Goal: Task Accomplishment & Management: Use online tool/utility

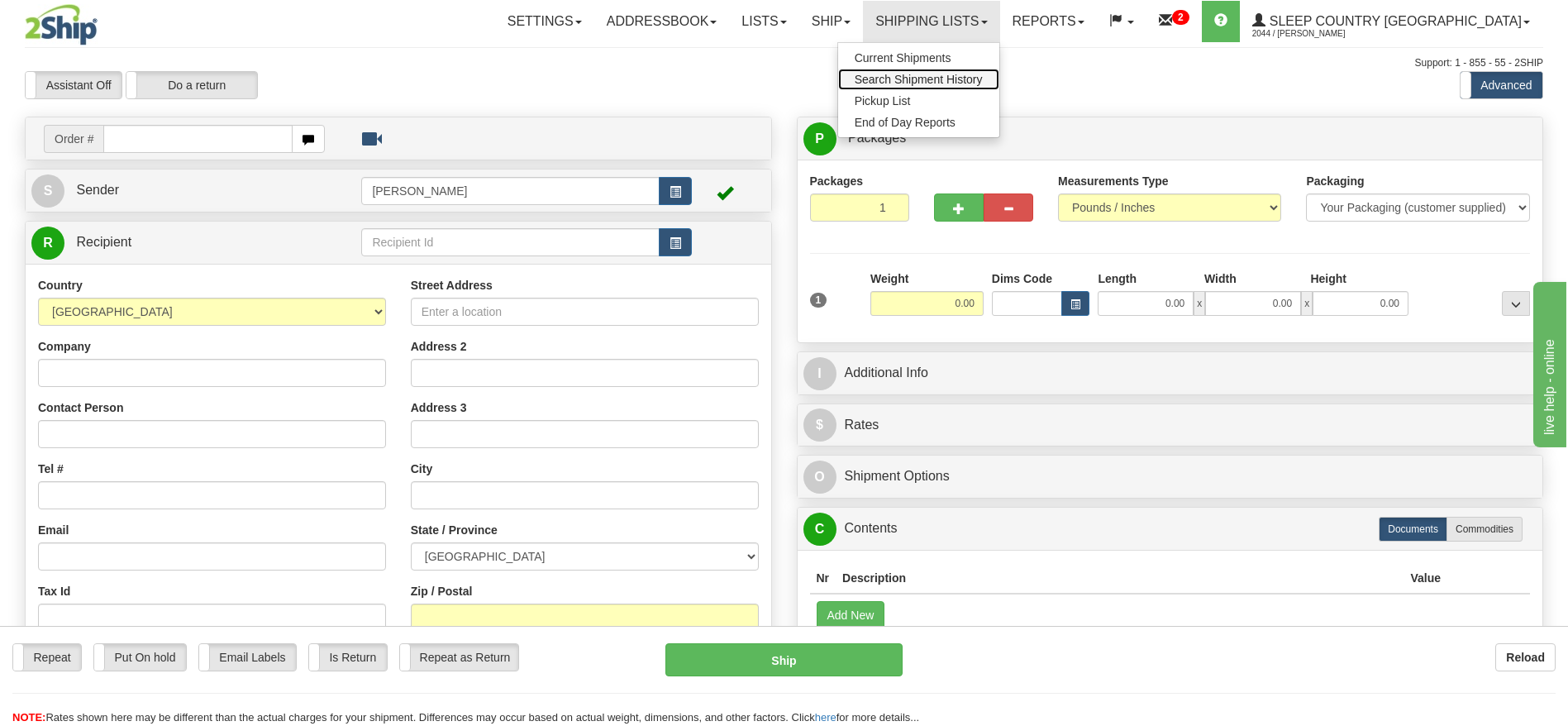
click at [969, 73] on span "Search Shipment History" at bounding box center [918, 79] width 128 height 13
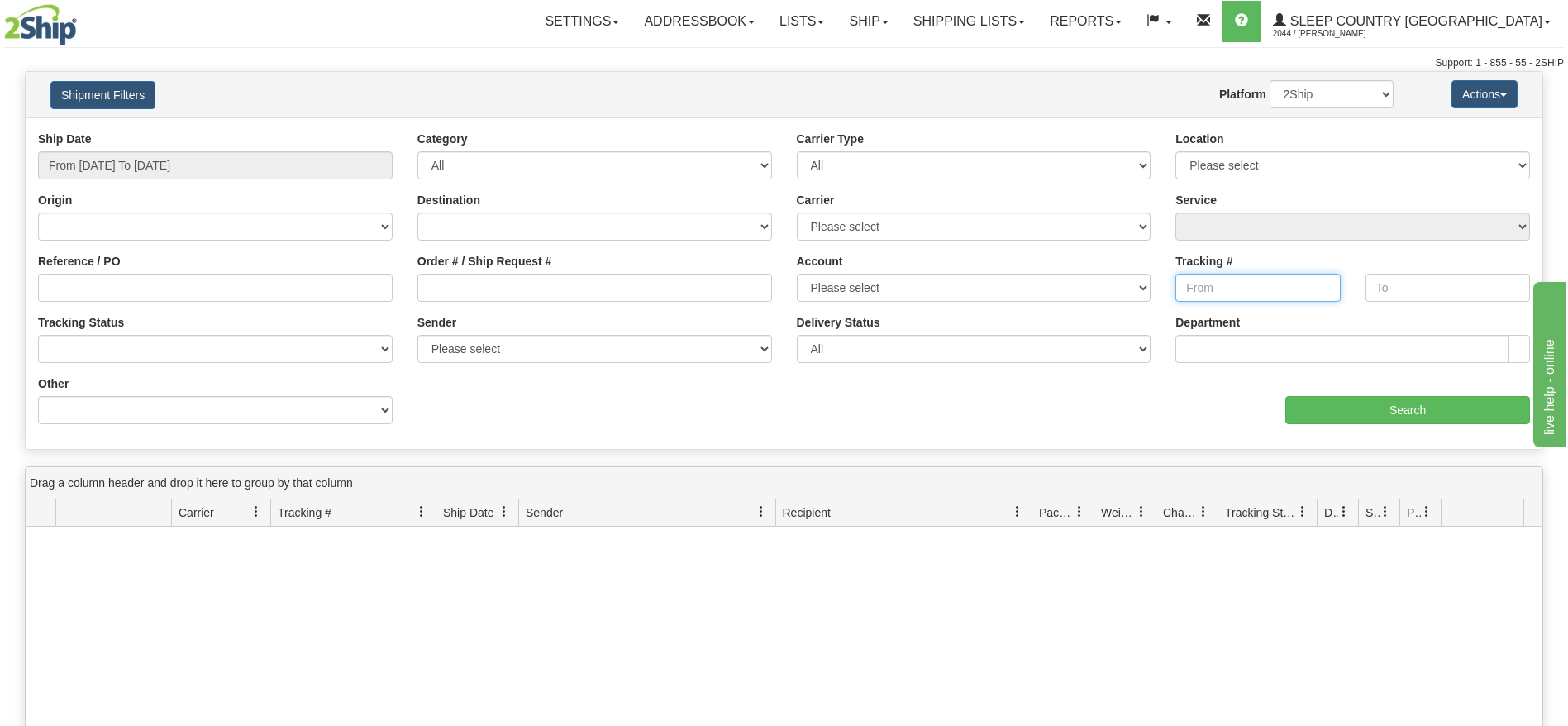
drag, startPoint x: 0, startPoint y: 0, endPoint x: 1225, endPoint y: 286, distance: 1257.9
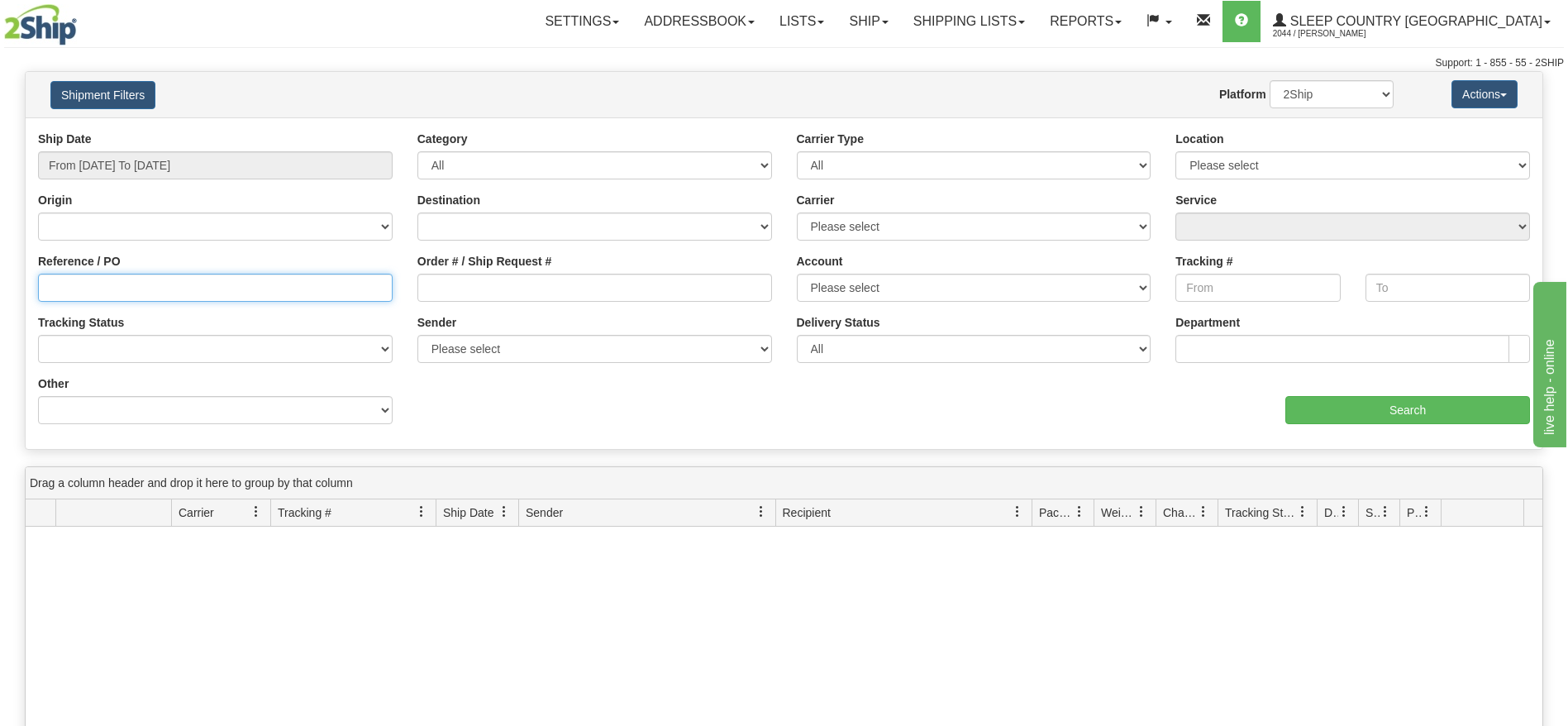
drag, startPoint x: 1225, startPoint y: 286, endPoint x: 92, endPoint y: 292, distance: 1133.0
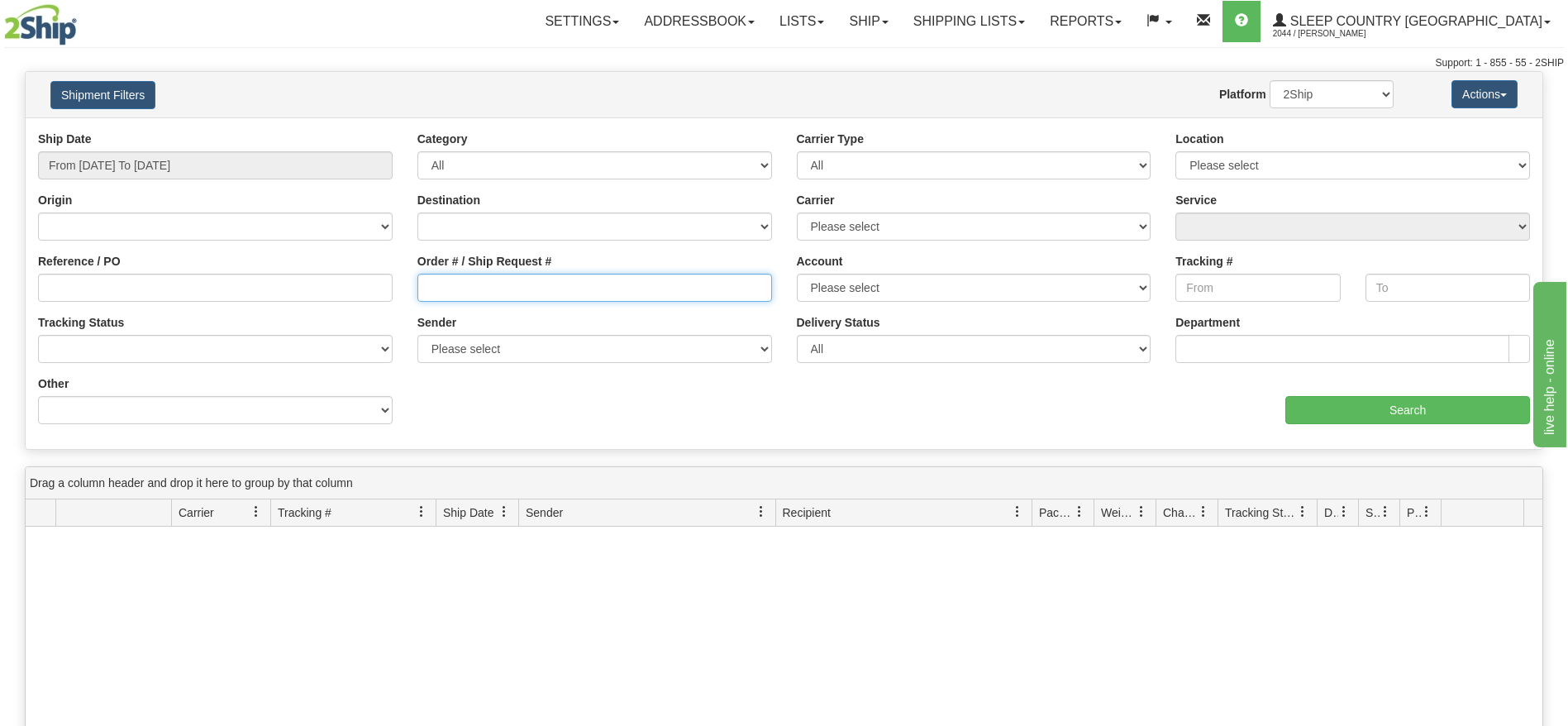
drag, startPoint x: 92, startPoint y: 292, endPoint x: 498, endPoint y: 291, distance: 406.0
paste input "Pierre-Alexandre Lauzon"
type input "[PERSON_NAME]"
drag, startPoint x: 518, startPoint y: 286, endPoint x: 284, endPoint y: 286, distance: 234.0
click at [284, 131] on div "Reference / PO Order # / Ship Request # Pierre-Alexandre Lauzon Account Please …" at bounding box center [784, 131] width 1518 height 0
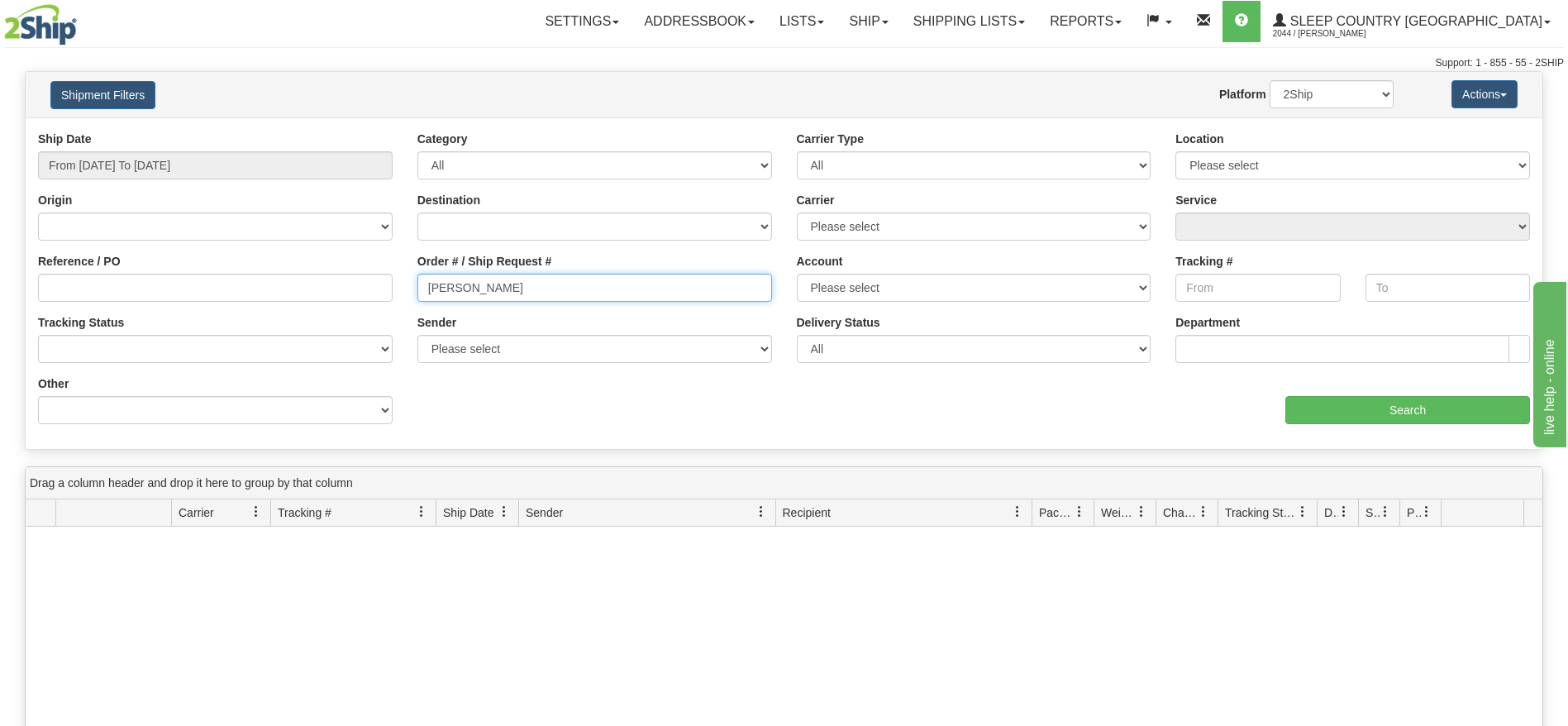
drag, startPoint x: 575, startPoint y: 282, endPoint x: 263, endPoint y: 282, distance: 312.0
click at [263, 131] on div "Reference / PO Order # / Ship Request # Pierre-Alexandre Lauzon Account Please …" at bounding box center [784, 131] width 1518 height 0
paste input "9000H989177"
type input "9000H989177"
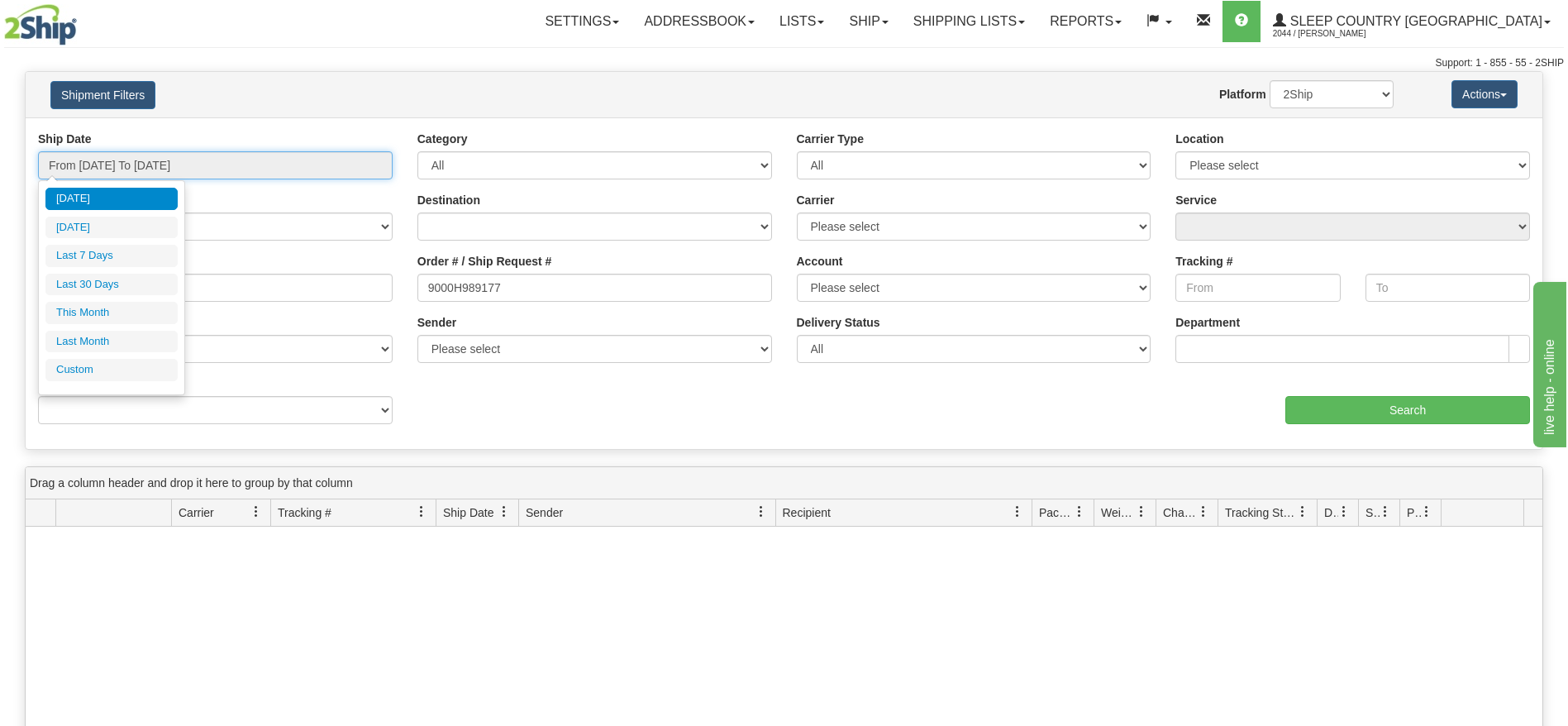
click at [129, 174] on input "From 08/17/2025 To 08/18/2025" at bounding box center [216, 165] width 355 height 28
click at [97, 289] on li "Last 30 Days" at bounding box center [112, 285] width 133 height 22
type input "From 07/20/2025 To 08/18/2025"
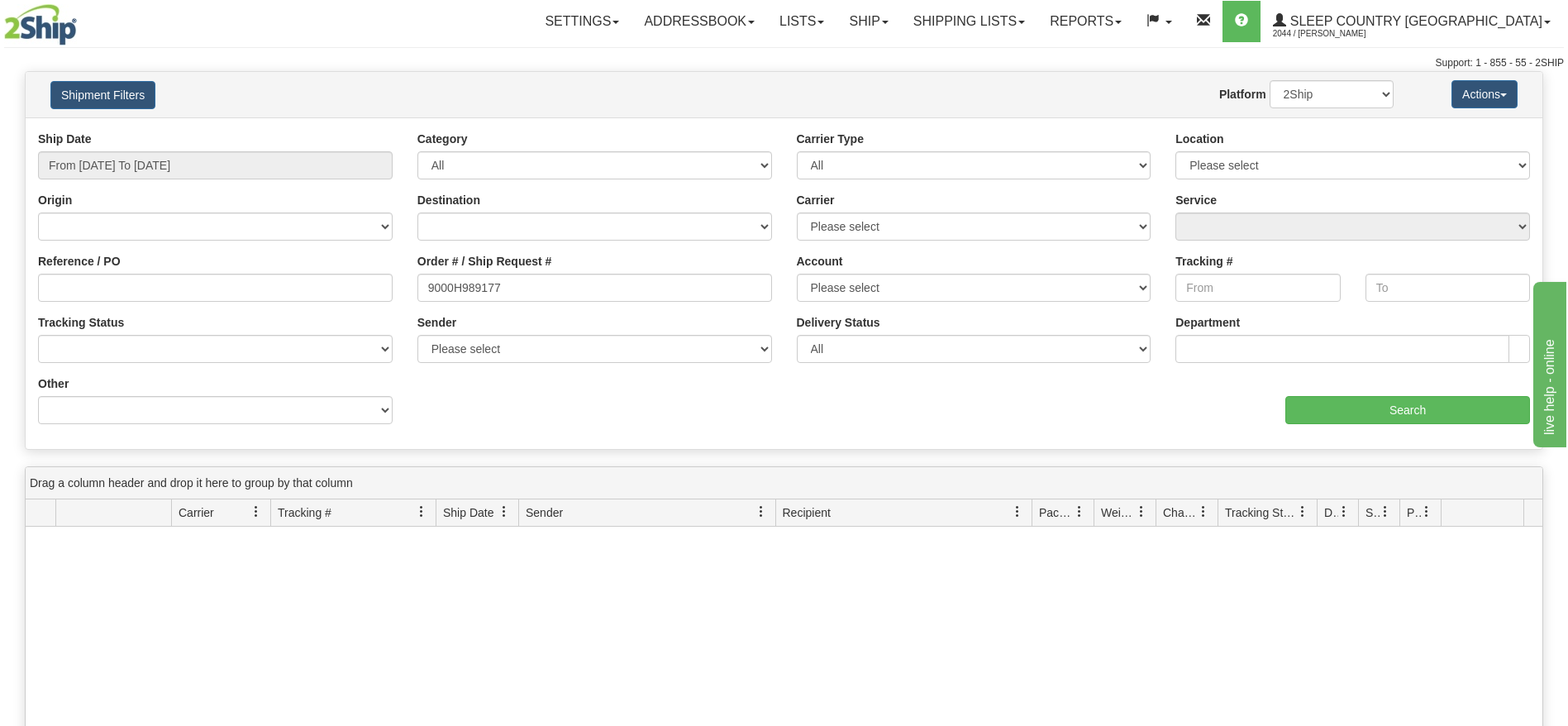
click at [1364, 448] on div "Ship Date From 07/20/2025 To 08/18/2025 Category All Inbound Outbound Carrier T…" at bounding box center [784, 283] width 1518 height 332
click at [1366, 413] on input "Search" at bounding box center [1408, 410] width 245 height 28
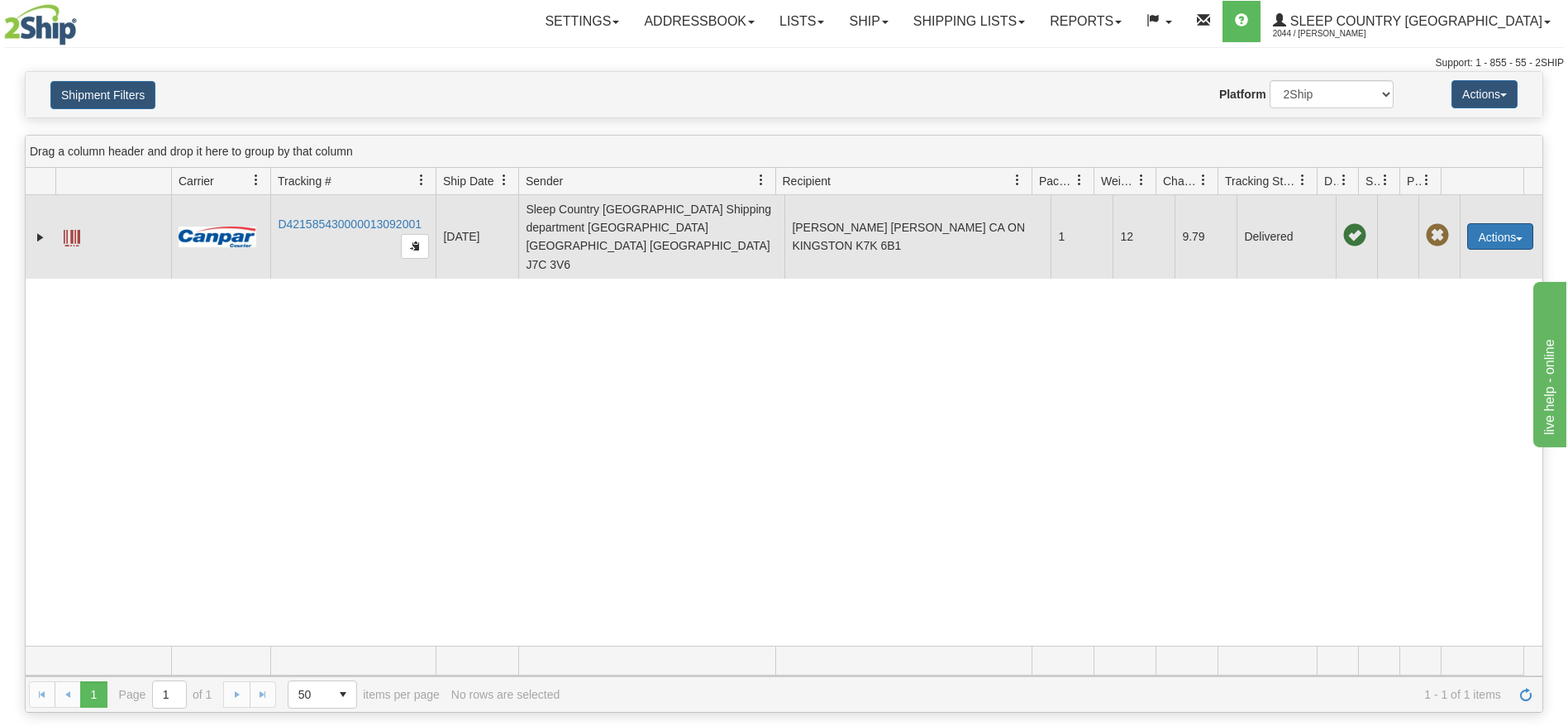
click at [1480, 223] on button "Actions" at bounding box center [1500, 236] width 66 height 26
click at [1439, 256] on link "Repeat" at bounding box center [1467, 266] width 133 height 21
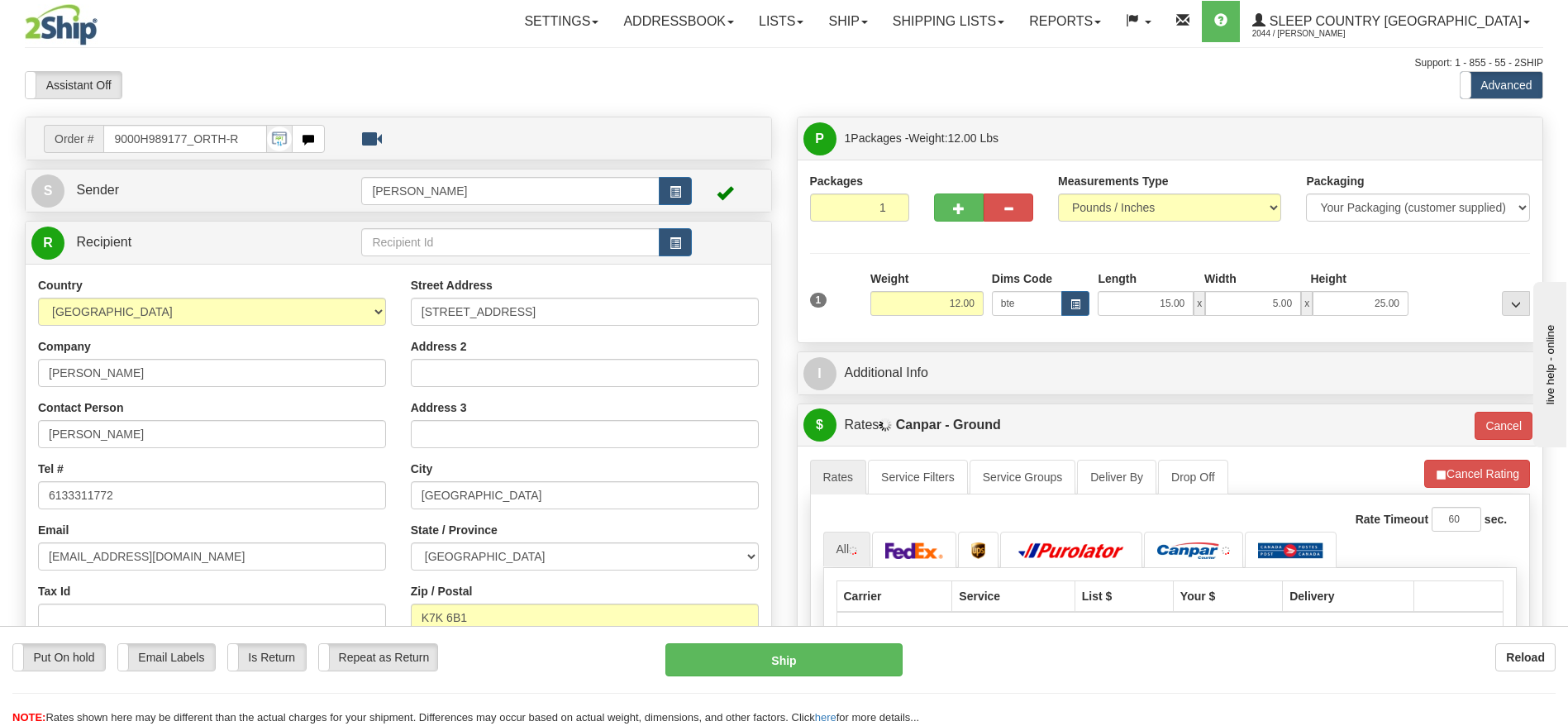
click at [876, 119] on div "P Packages 1 Packages - Weight: 12.00 Lbs Shipment Level Shipm. Package Level P…" at bounding box center [1170, 138] width 746 height 42
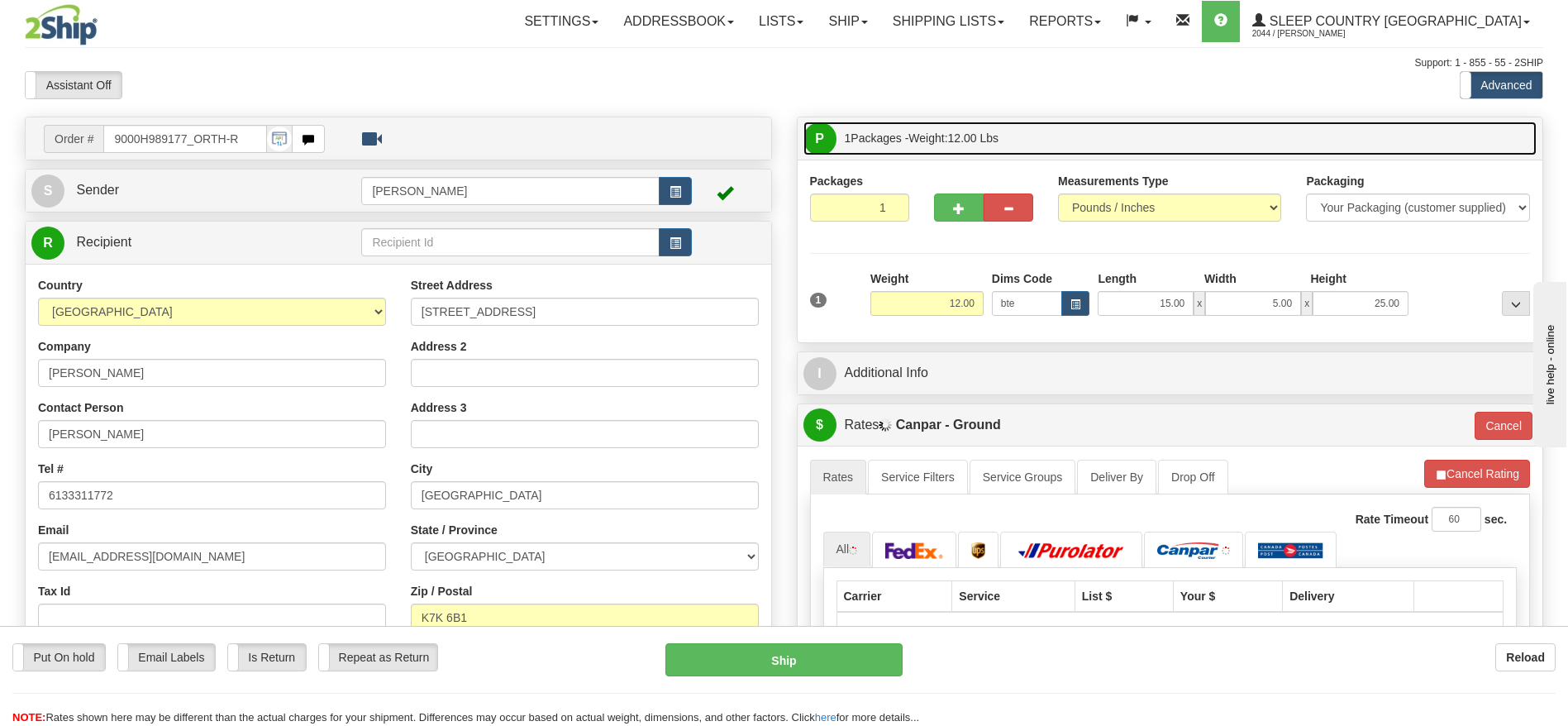
click at [876, 129] on span "1 Packages - Weight: 12.00 Lbs" at bounding box center [923, 137] width 155 height 33
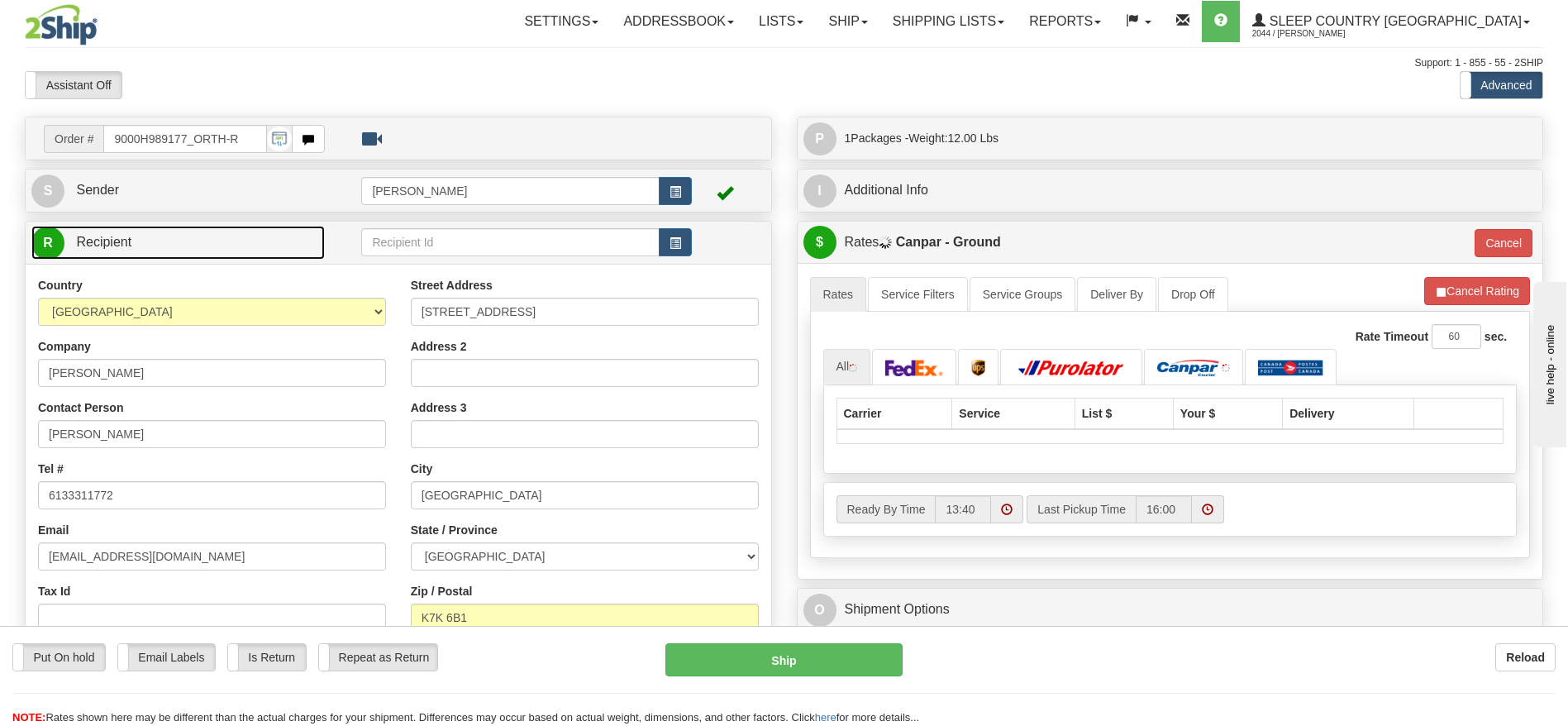
click at [168, 235] on link "R Recipient" at bounding box center [178, 243] width 293 height 34
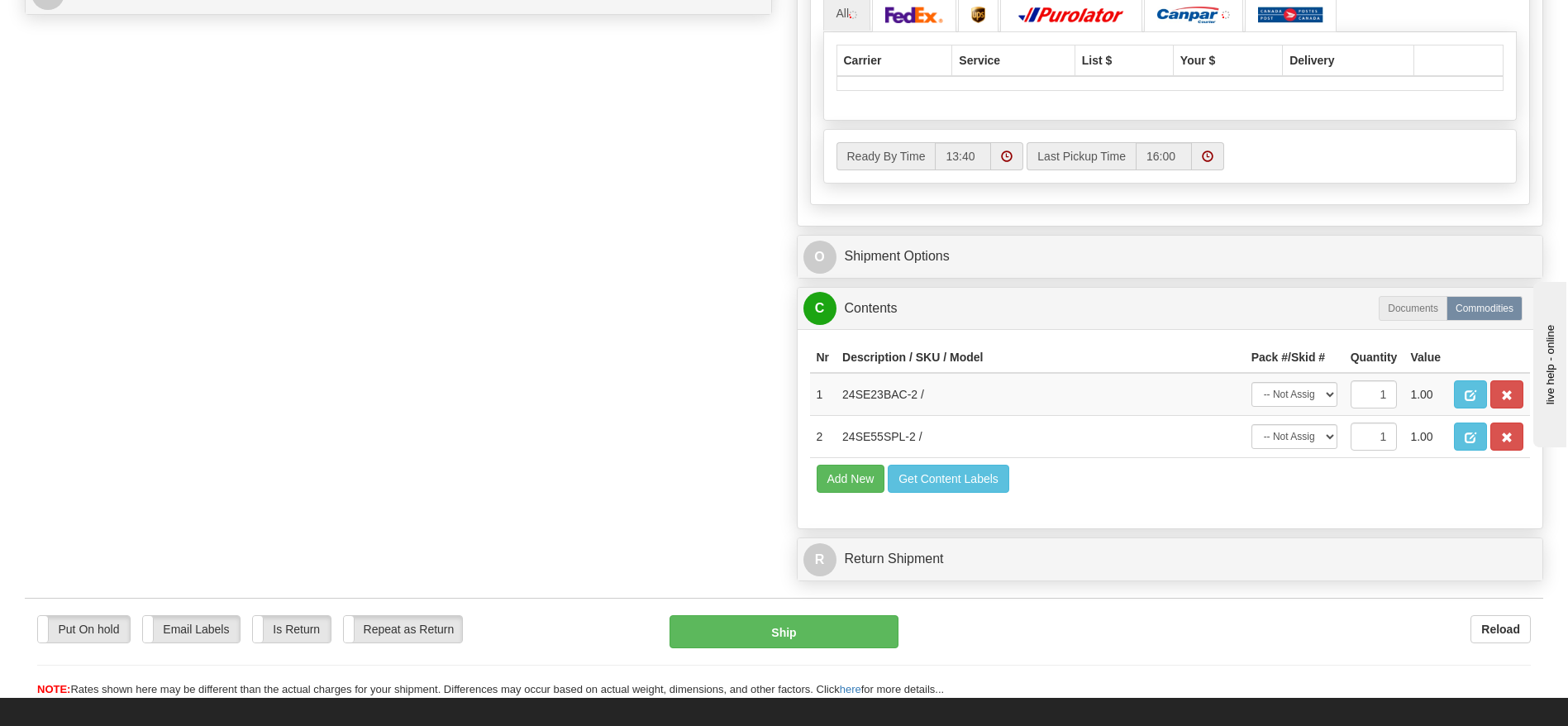
scroll to position [372, 0]
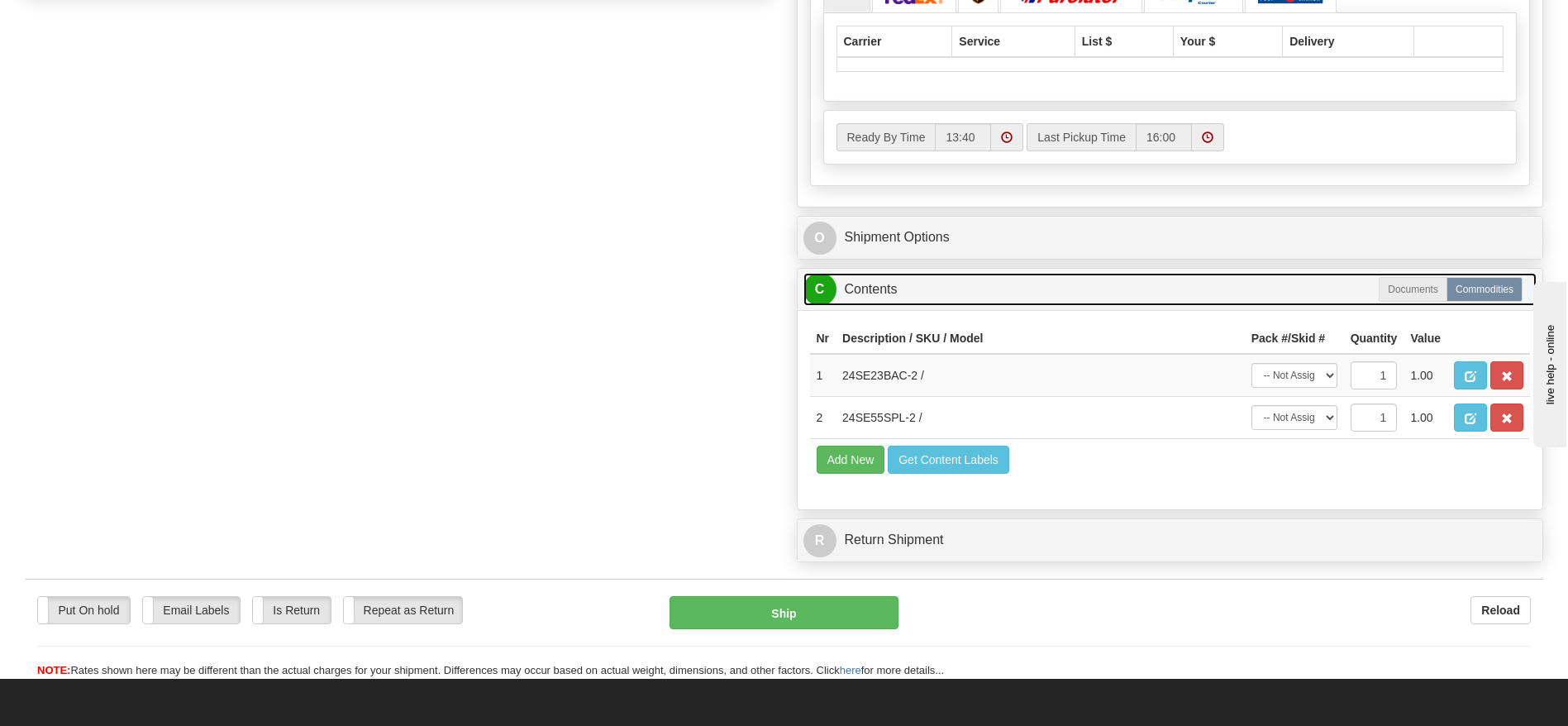
click at [905, 288] on link "C Contents" at bounding box center [1171, 290] width 734 height 34
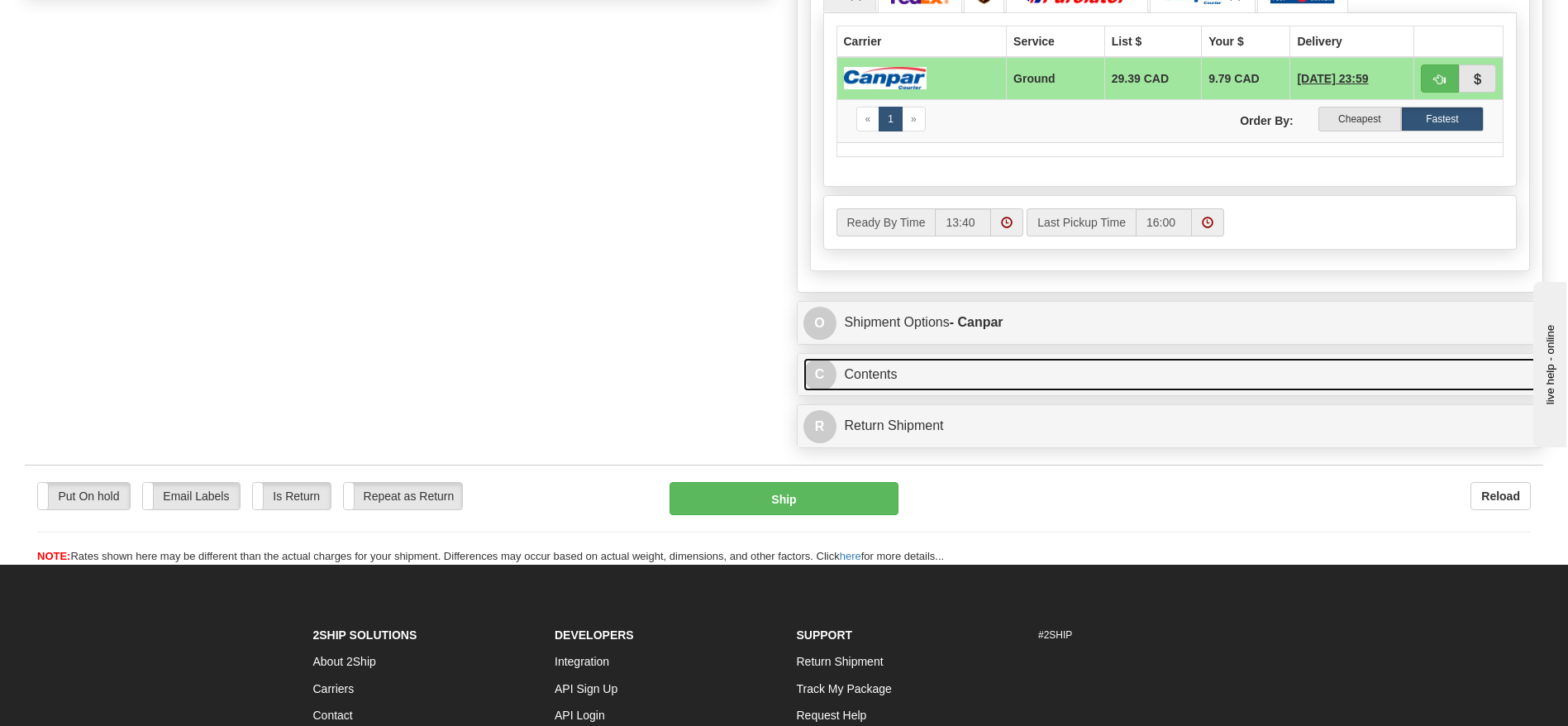
click at [897, 378] on link "C Contents" at bounding box center [1171, 375] width 734 height 34
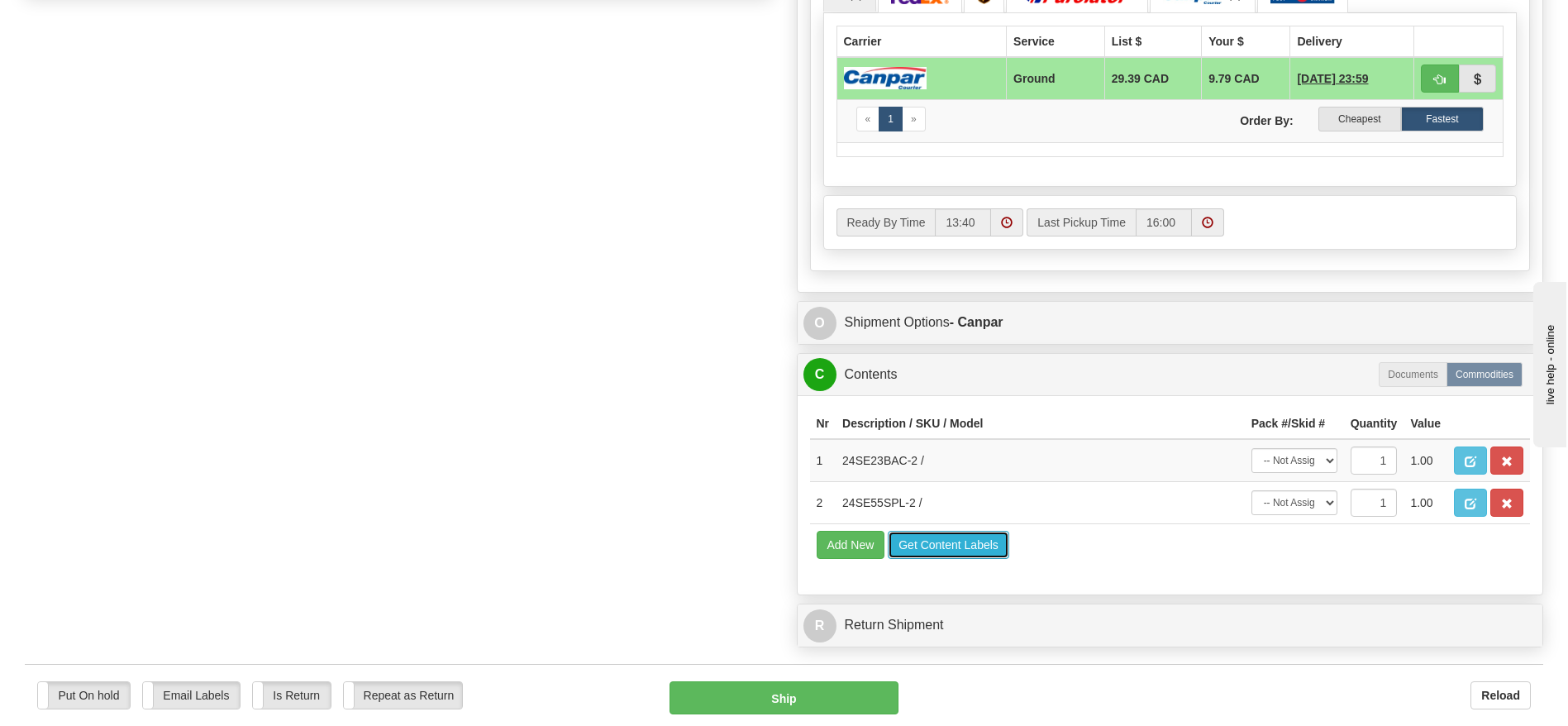
click at [950, 546] on button "Get Content Labels" at bounding box center [949, 545] width 121 height 28
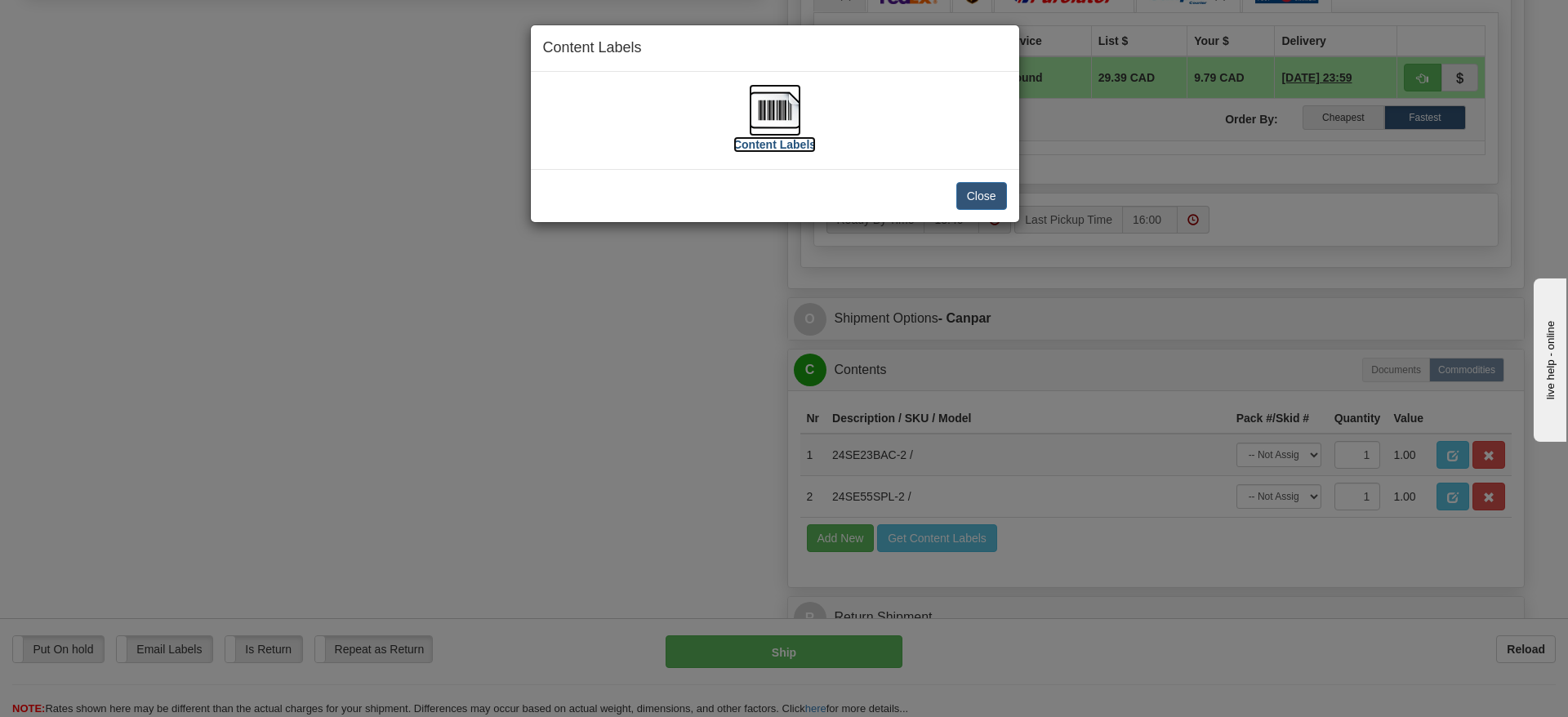
click at [779, 141] on label "Content Labels" at bounding box center [774, 145] width 82 height 17
click at [980, 193] on button "Close" at bounding box center [981, 196] width 51 height 28
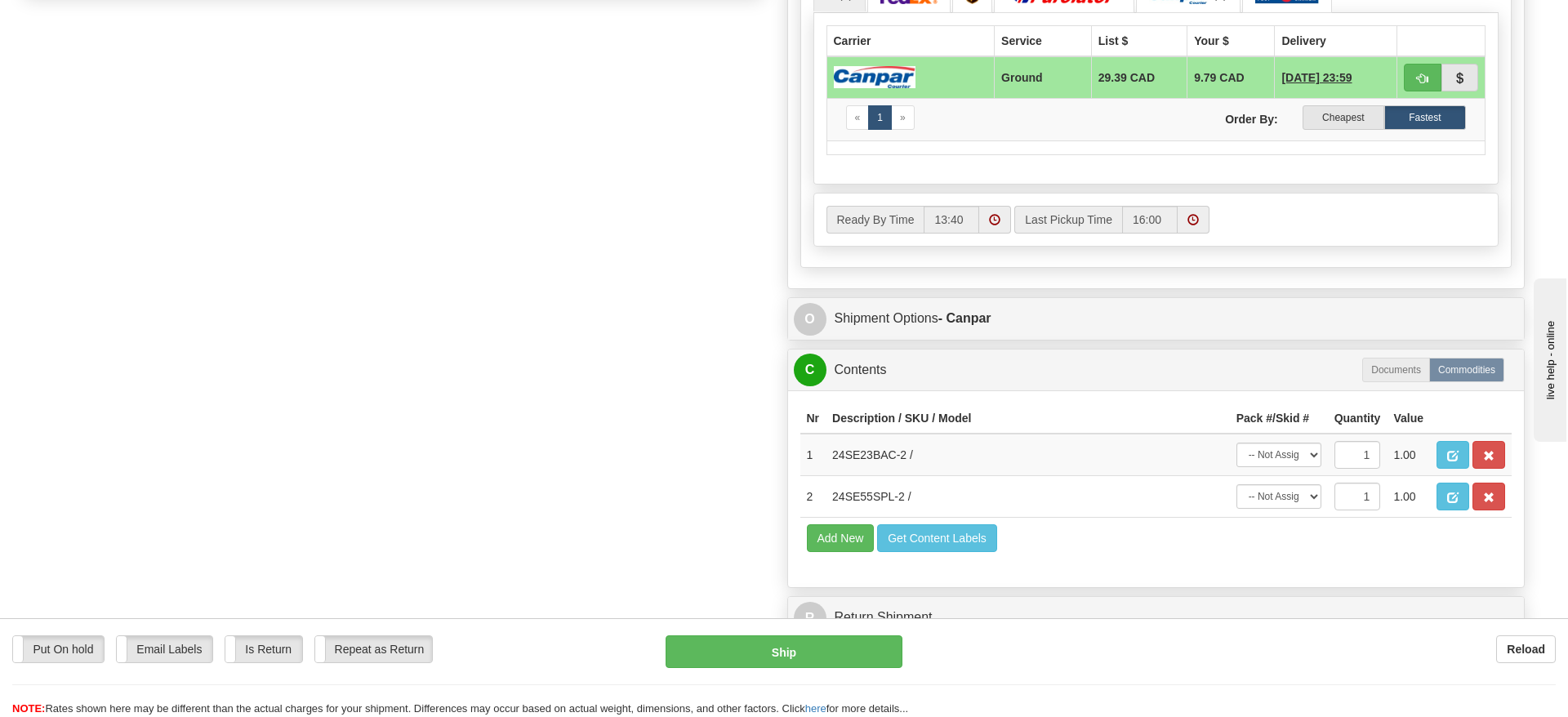
click at [641, 364] on div "Order # 9000H989177_ORTH-R S" at bounding box center [774, 197] width 1525 height 901
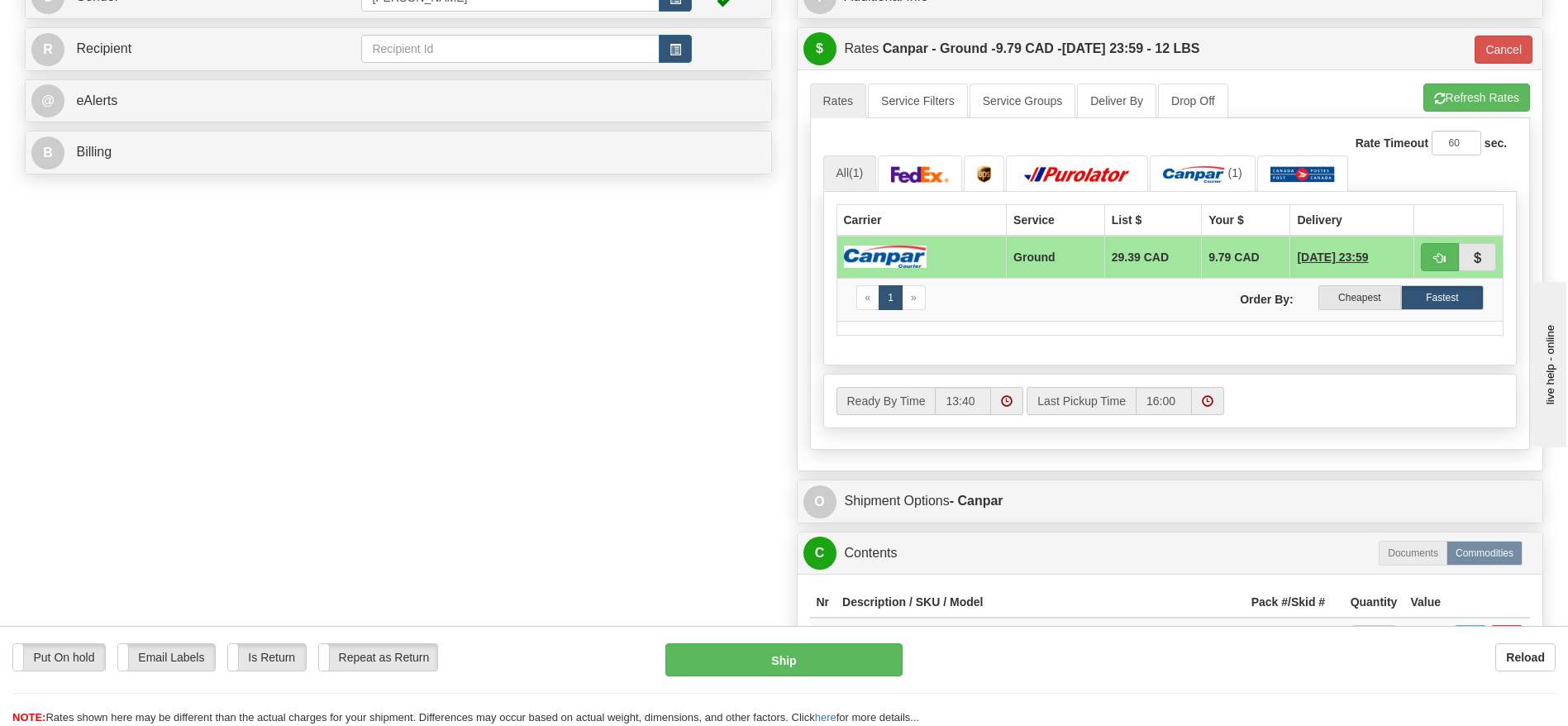
scroll to position [0, 0]
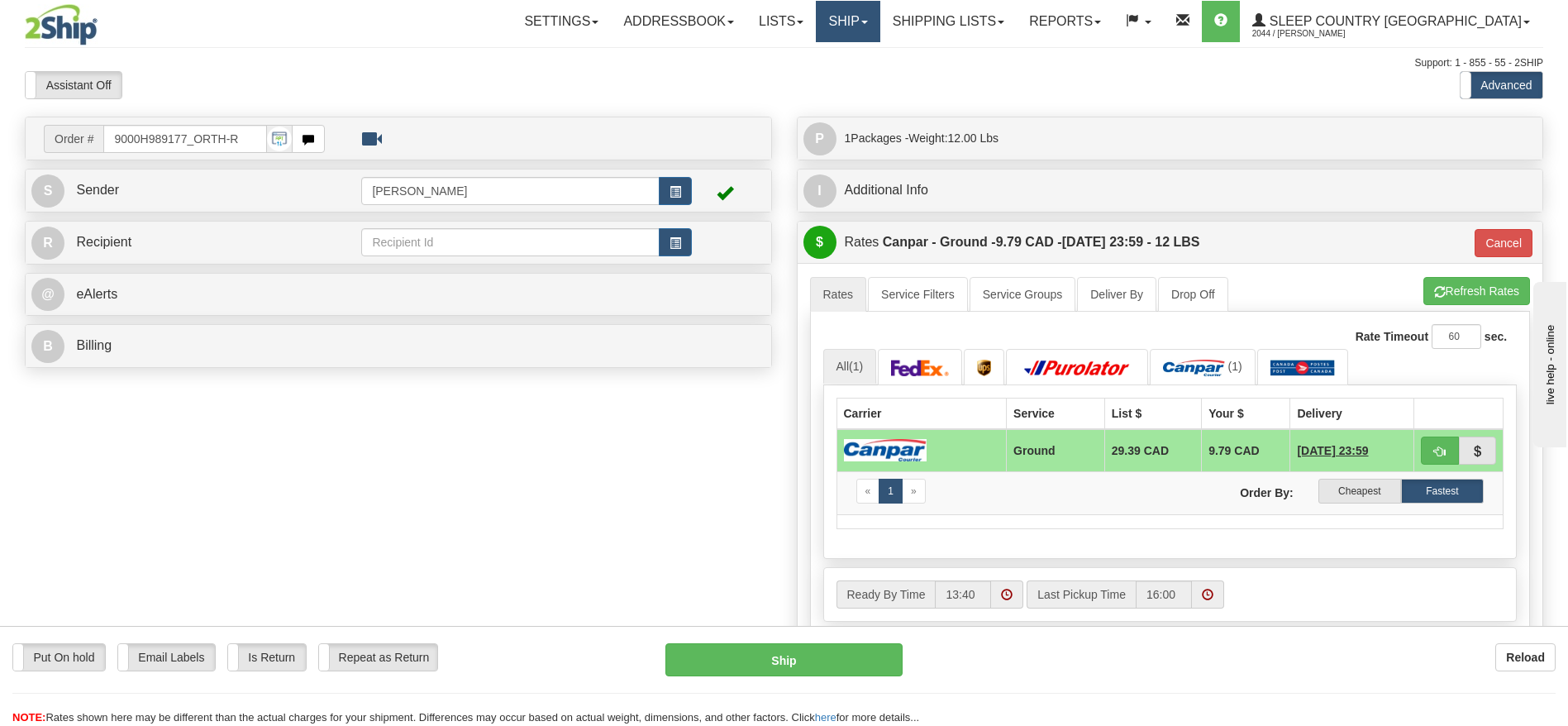
click at [880, 28] on link "Ship" at bounding box center [848, 21] width 64 height 41
click at [873, 70] on link "OnHold / Order Queue" at bounding box center [805, 78] width 149 height 21
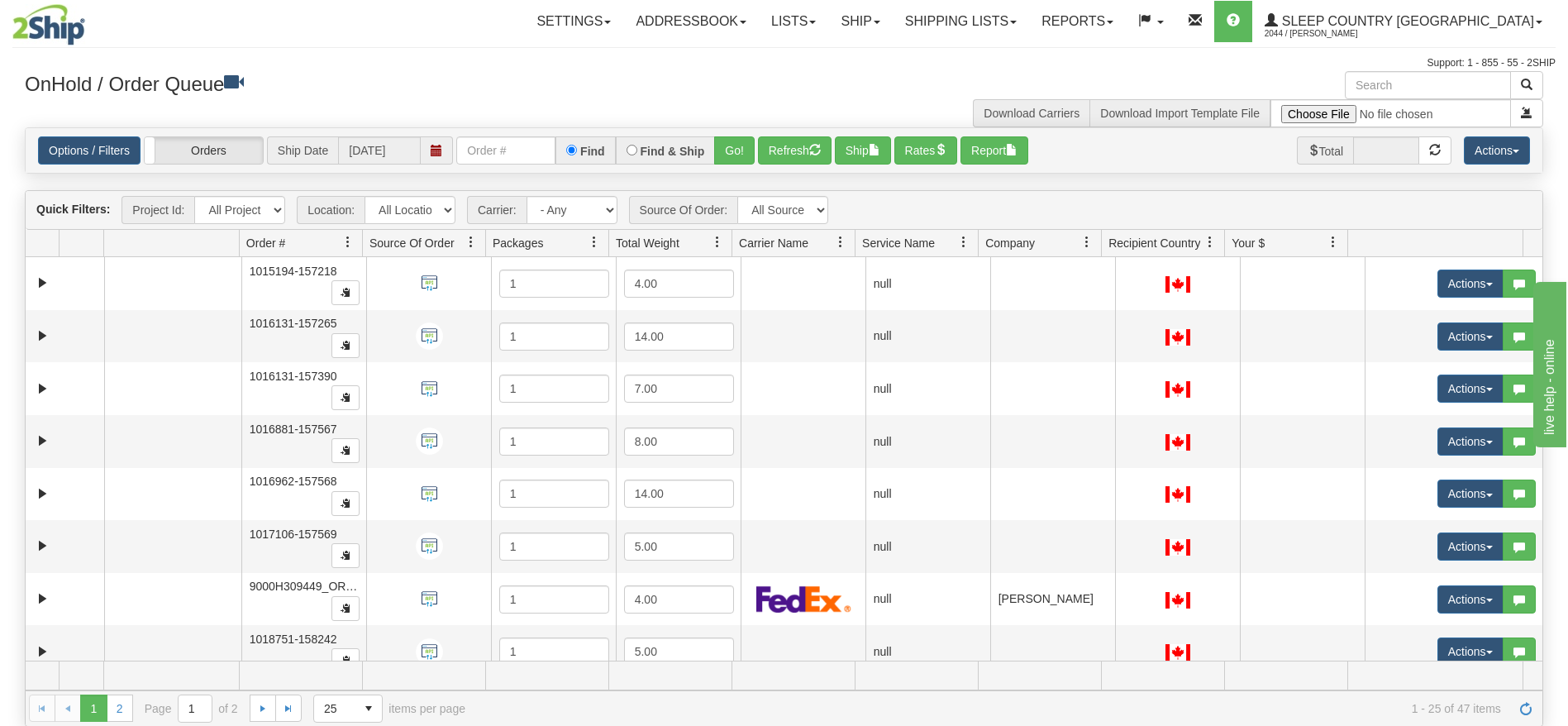
click at [748, 78] on h3 "OnHold / Order Queue" at bounding box center [399, 83] width 747 height 24
click at [1009, 148] on button "Report" at bounding box center [995, 150] width 68 height 28
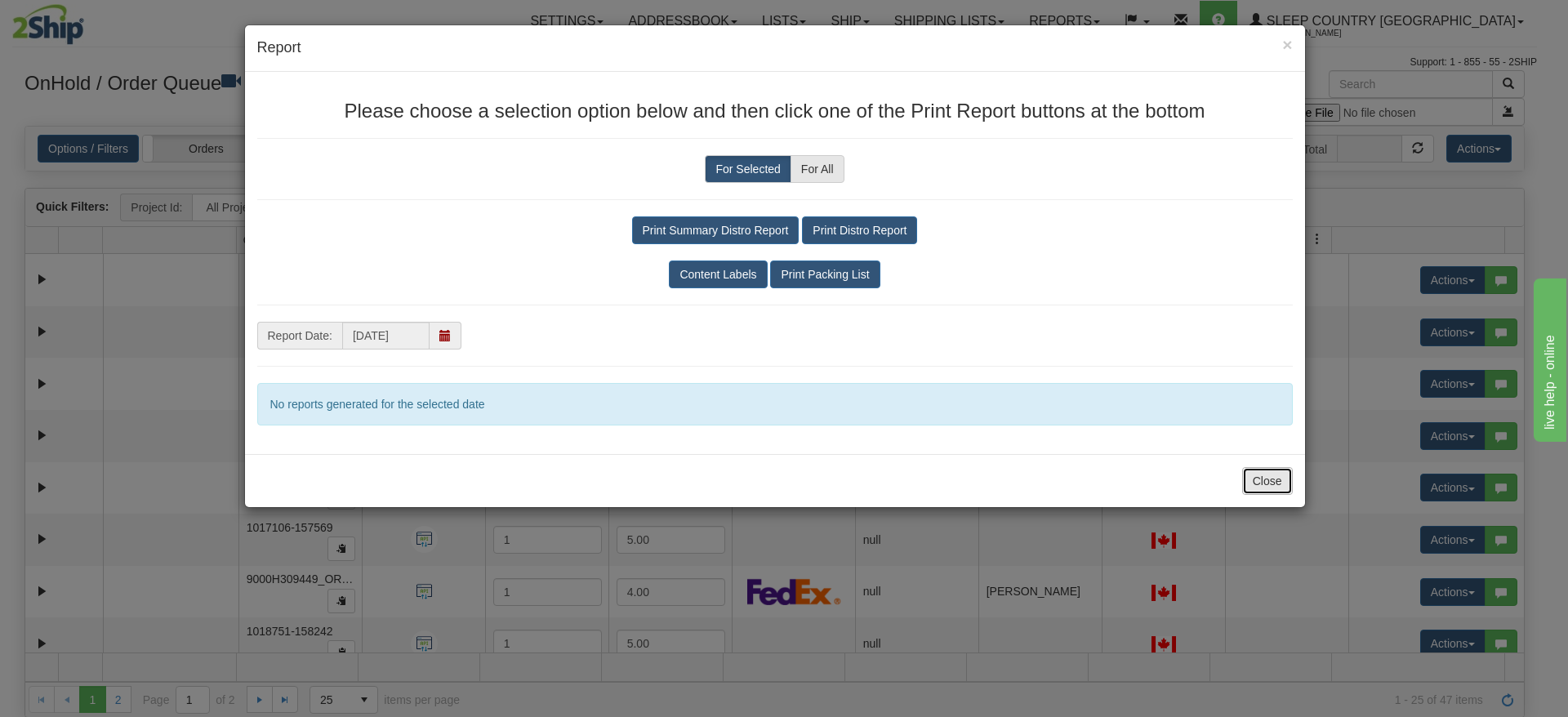
click at [1277, 492] on button "Close" at bounding box center [1267, 481] width 51 height 28
